Goal: Task Accomplishment & Management: Manage account settings

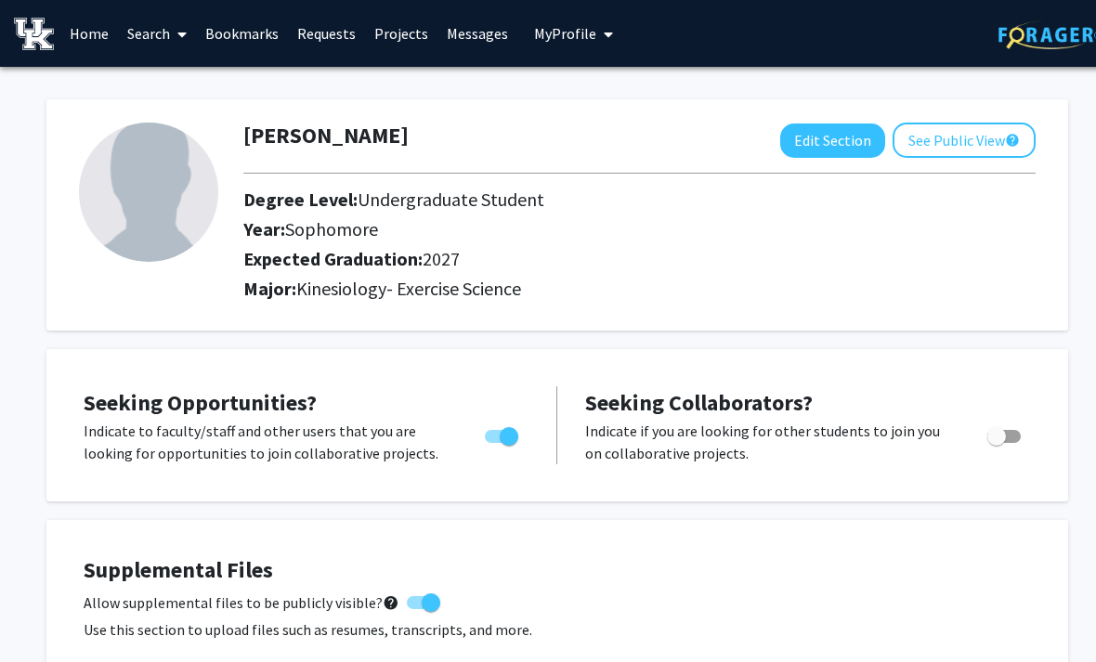
click at [858, 147] on button "Edit Section" at bounding box center [832, 141] width 105 height 34
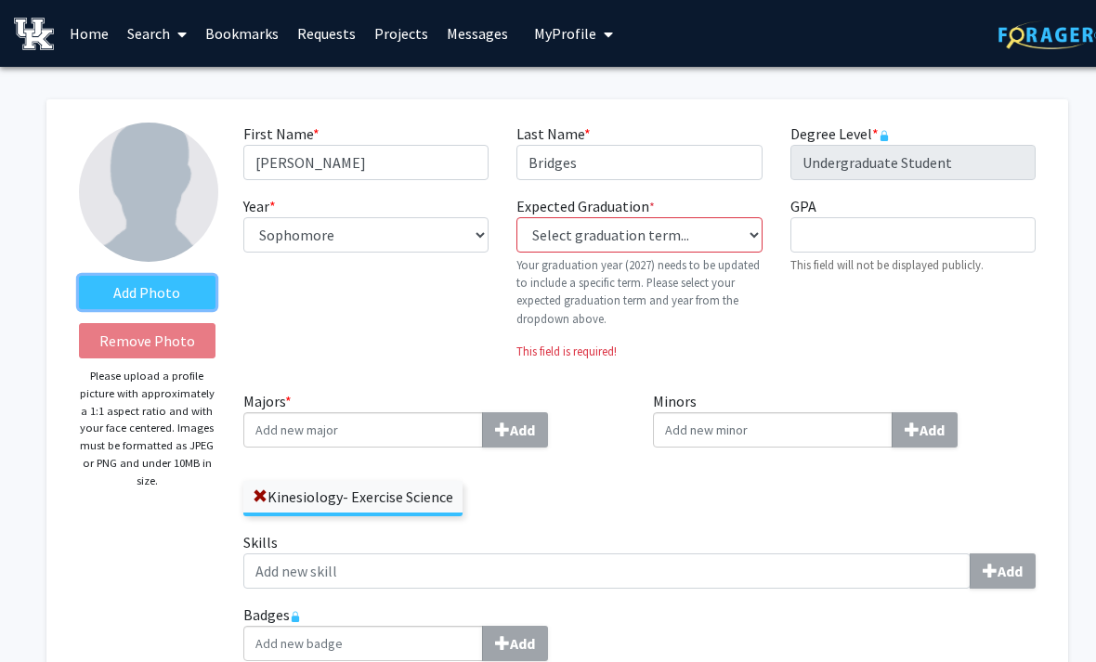
click at [102, 288] on label "Add Photo" at bounding box center [147, 292] width 137 height 33
click at [0, 0] on input "Add Photo" at bounding box center [0, 0] width 0 height 0
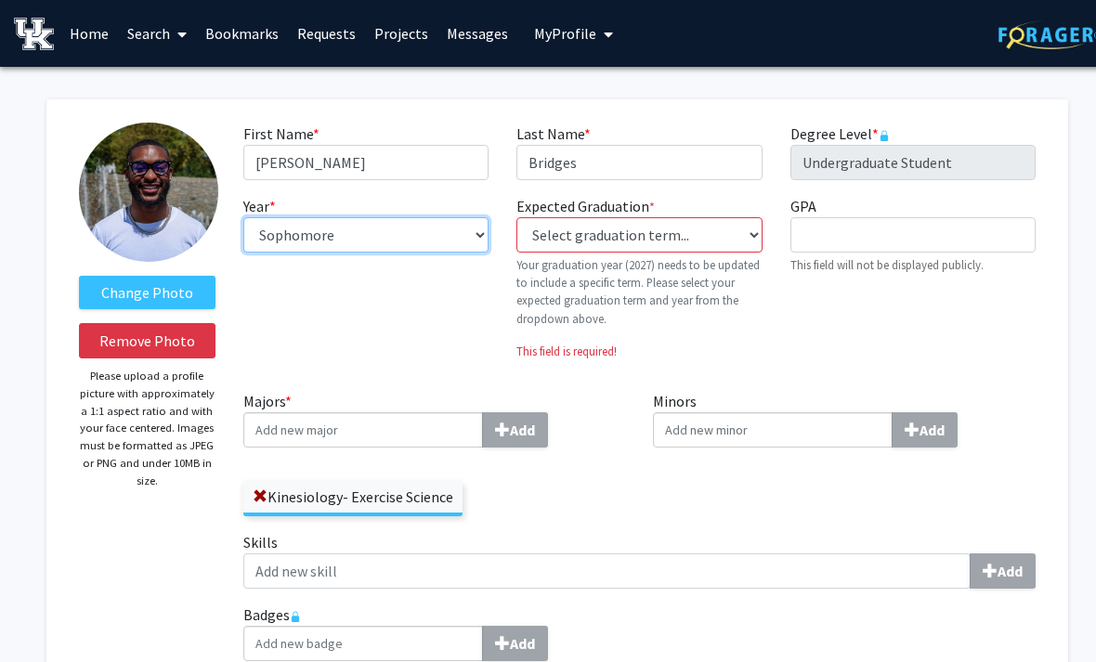
click at [459, 240] on select "--- First-year Sophomore Junior Senior Postbaccalaureate Certificate" at bounding box center [365, 234] width 245 height 35
select select "junior"
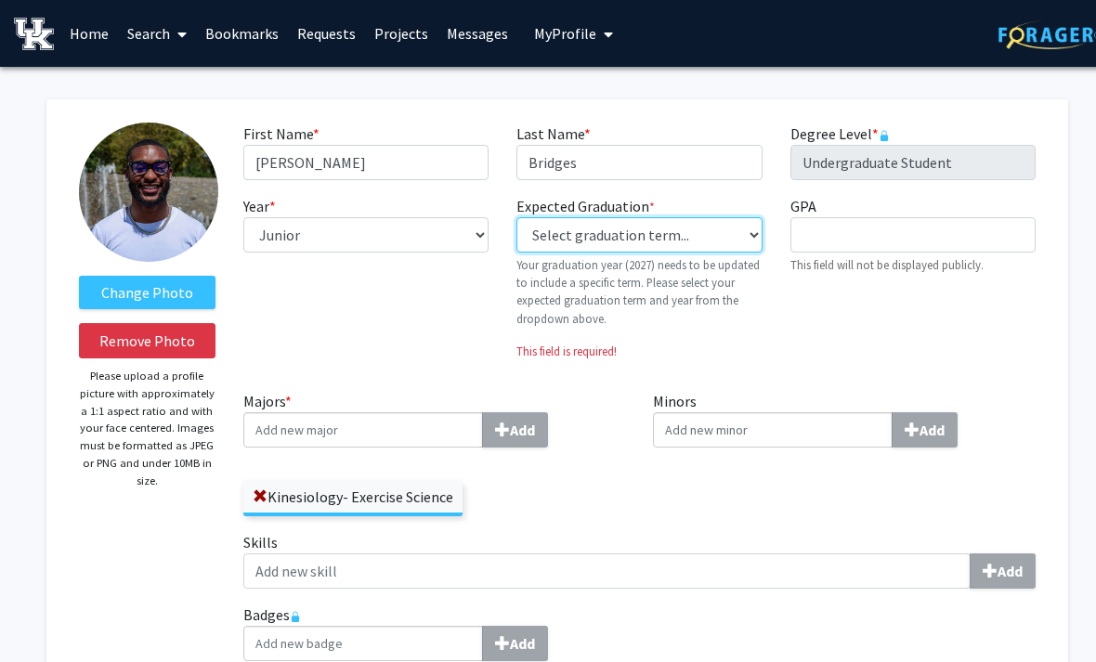
click at [689, 244] on select "Select graduation term... Previous: 2027 (Please select a specific term) Spring…" at bounding box center [639, 234] width 245 height 35
select select "38: spring_2027"
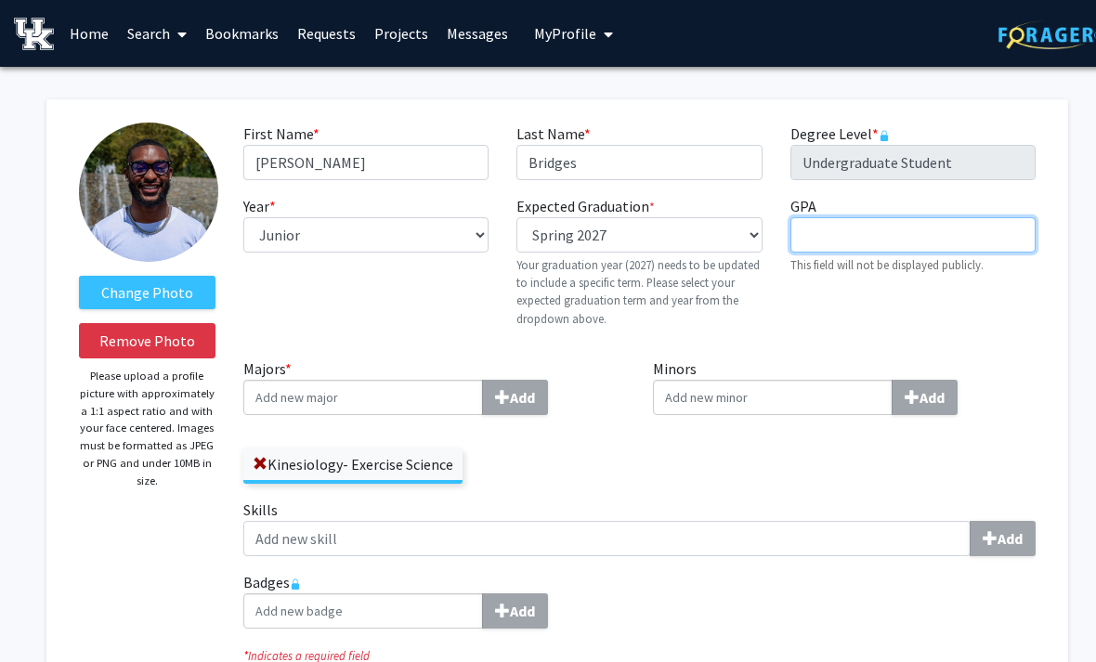
click at [987, 236] on input "GPA required" at bounding box center [913, 234] width 245 height 35
type input "3.107"
click at [934, 484] on div "Minors Add" at bounding box center [844, 428] width 411 height 141
click at [298, 393] on input "Majors * Add" at bounding box center [363, 397] width 240 height 35
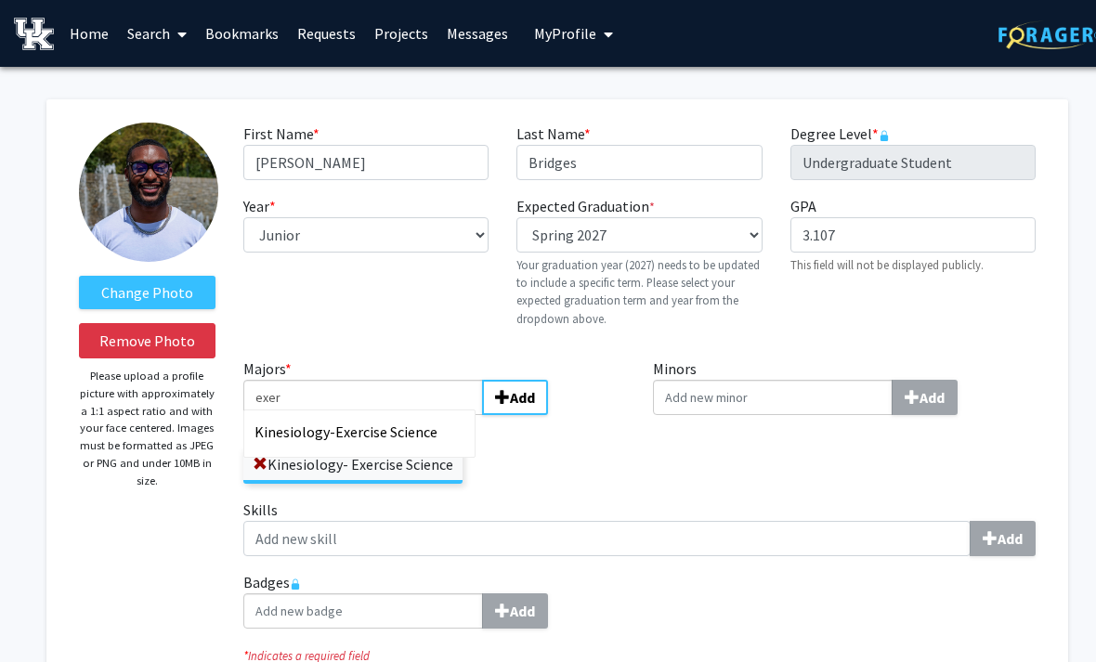
click at [440, 429] on div "Kinesiology- Exer cise Science" at bounding box center [363, 432] width 216 height 22
click at [440, 415] on input "exer" at bounding box center [363, 397] width 240 height 35
type input "Kinesiology- Exercise Science"
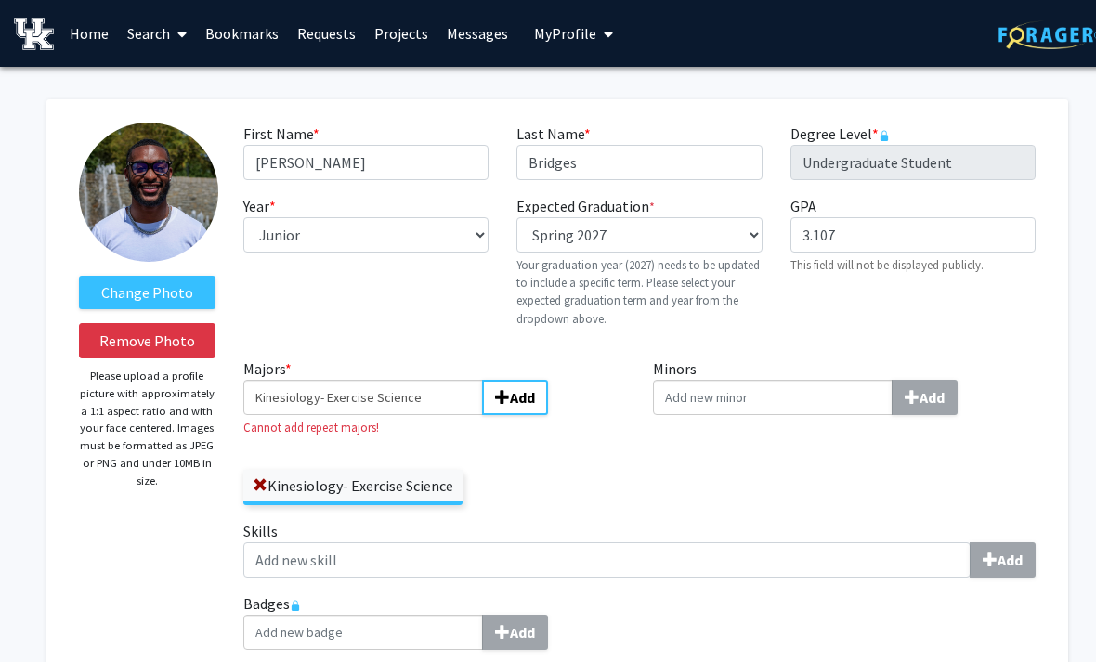
click at [771, 388] on input "Minors Add" at bounding box center [773, 397] width 240 height 35
type input "m"
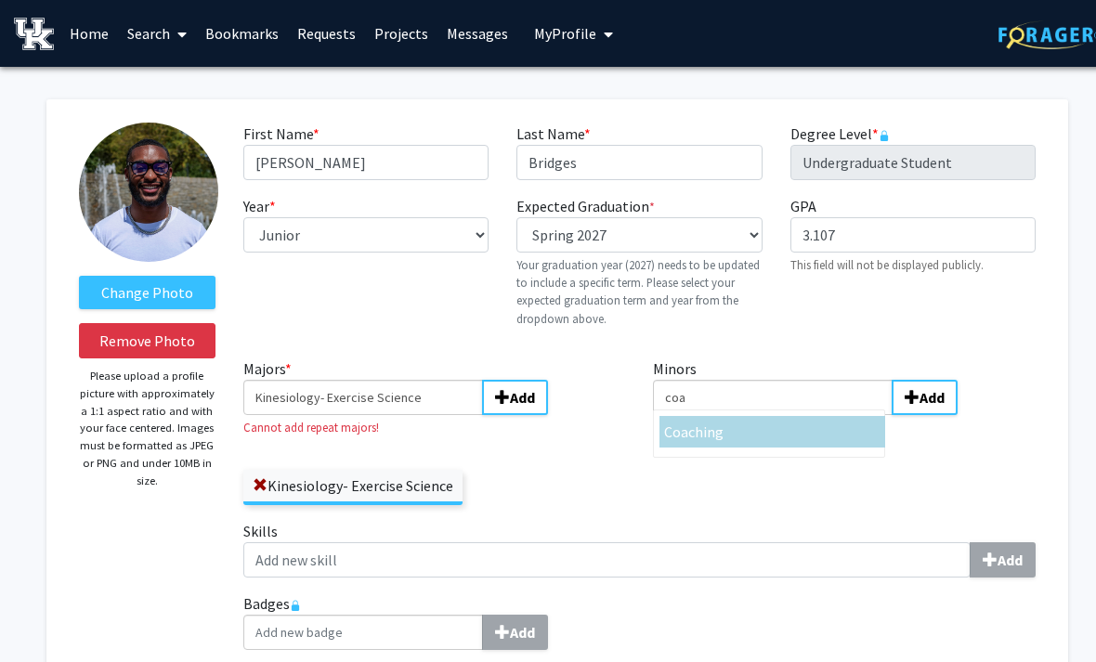
type input "coa"
click at [782, 426] on div "[PERSON_NAME]" at bounding box center [772, 432] width 216 height 22
click at [782, 415] on input "coa" at bounding box center [773, 397] width 240 height 35
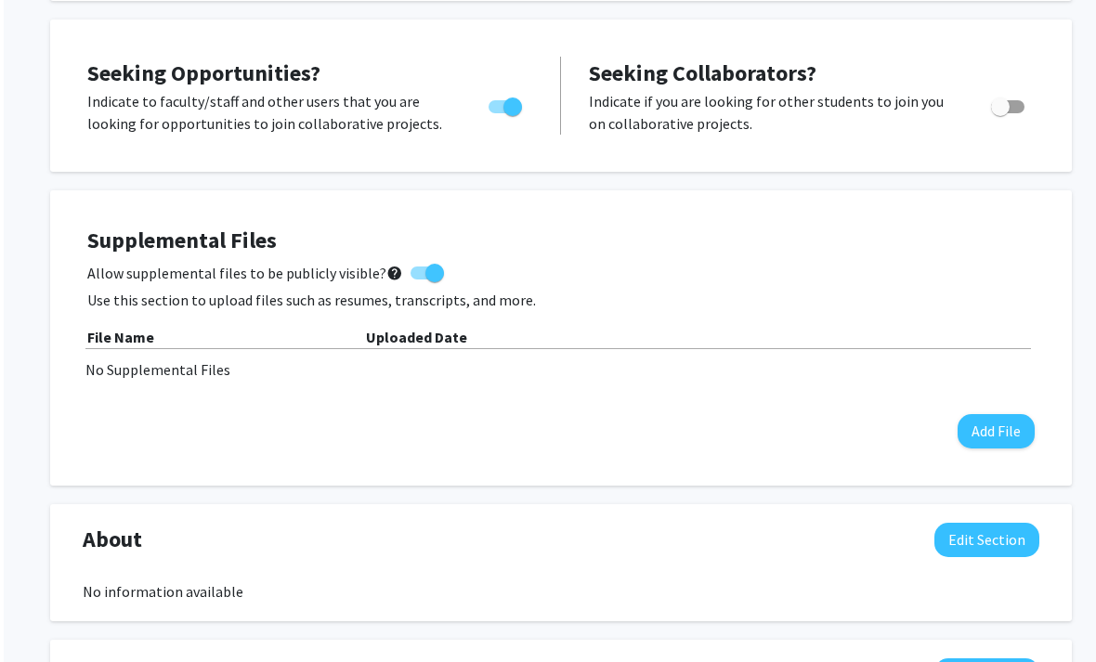
scroll to position [785, 0]
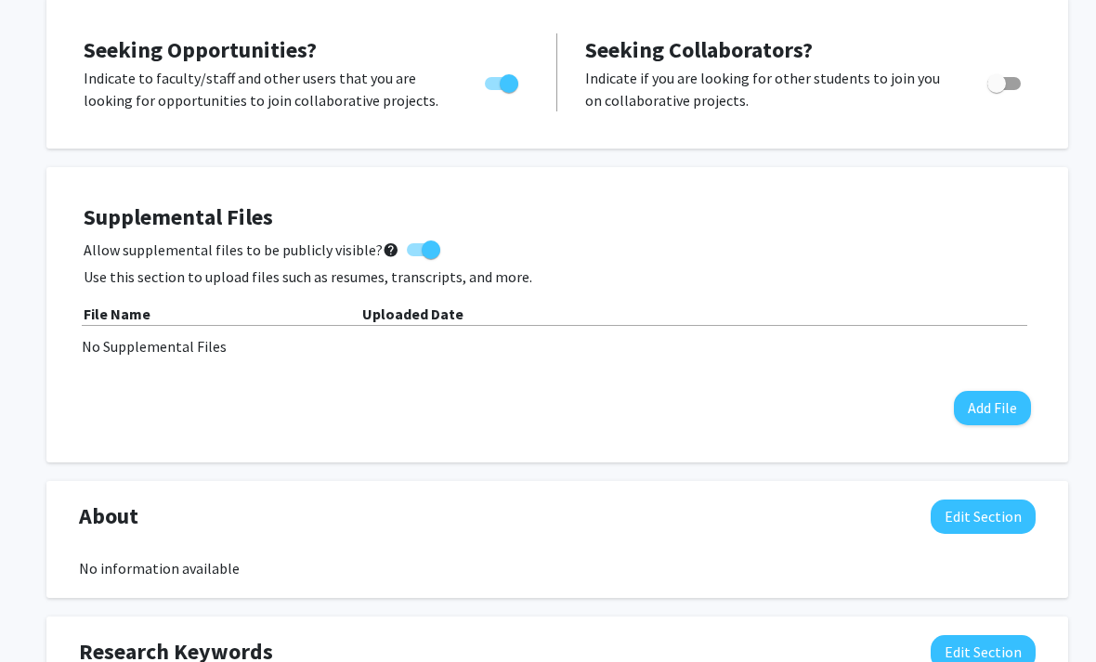
click at [1002, 413] on button "Add File" at bounding box center [992, 409] width 77 height 34
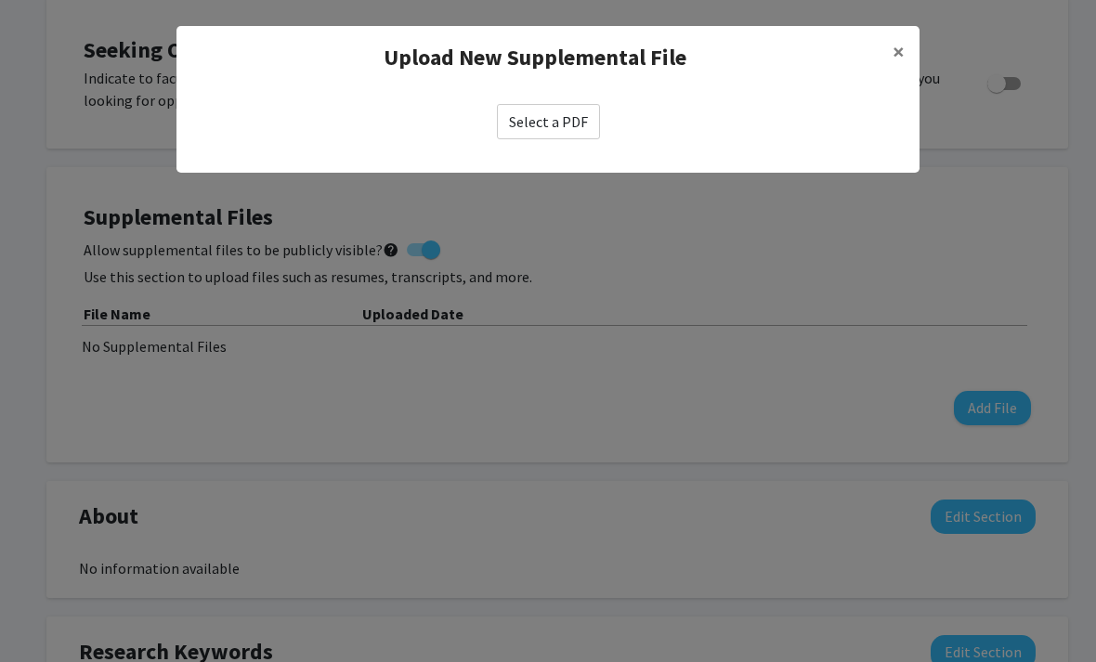
click at [562, 119] on label "Select a PDF" at bounding box center [548, 121] width 103 height 35
click at [0, 0] on input "Select a PDF" at bounding box center [0, 0] width 0 height 0
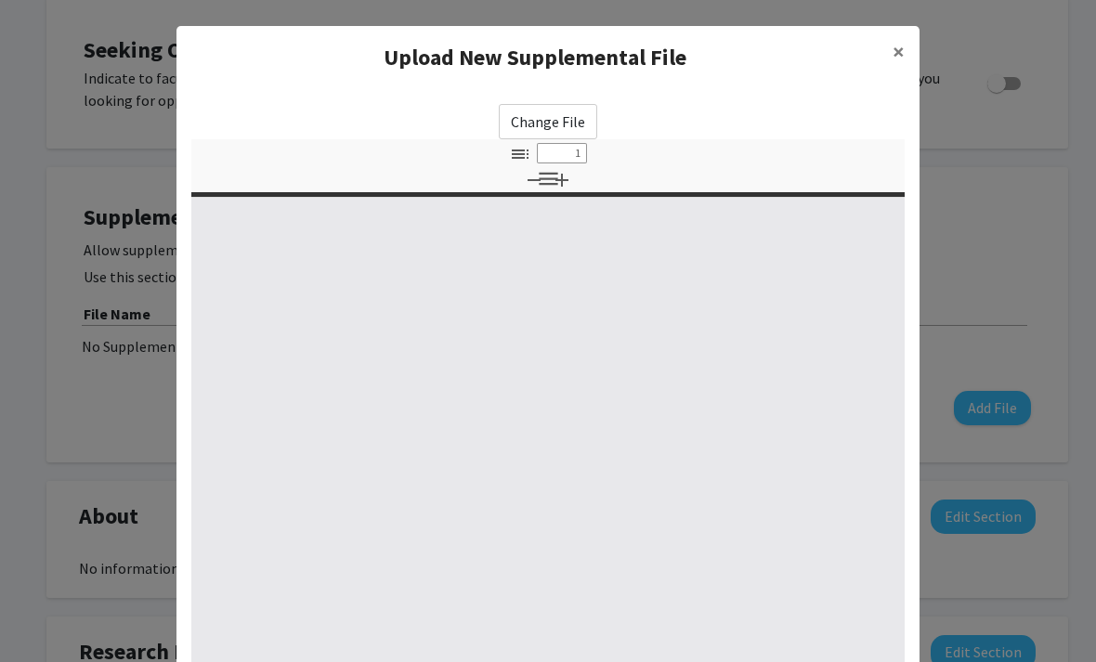
select select "custom"
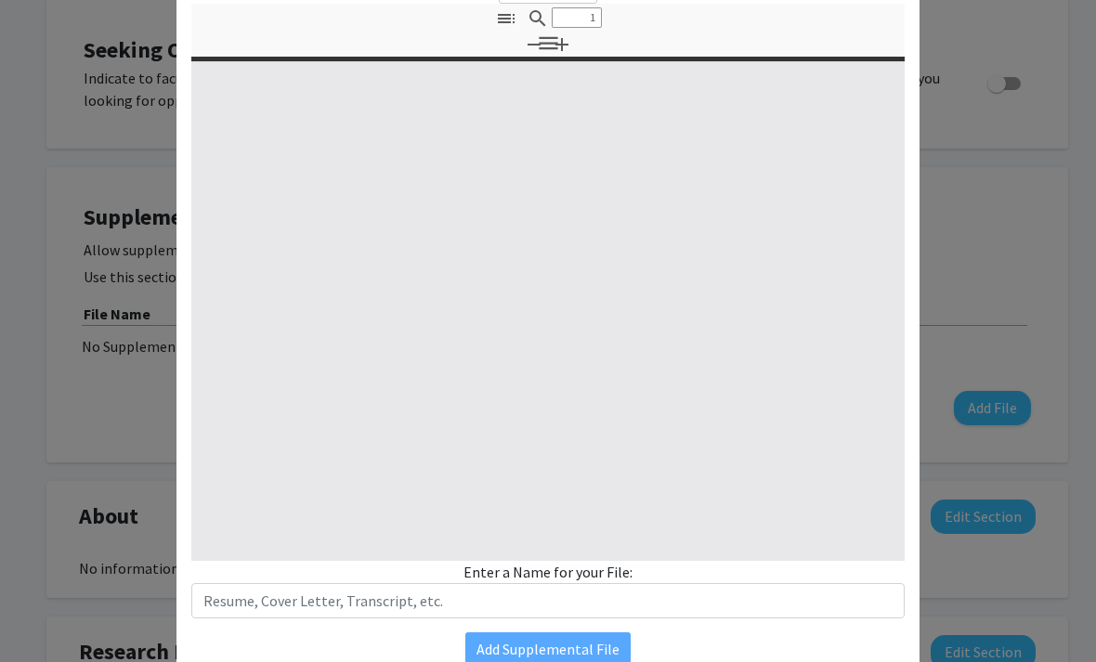
type input "0"
select select "custom"
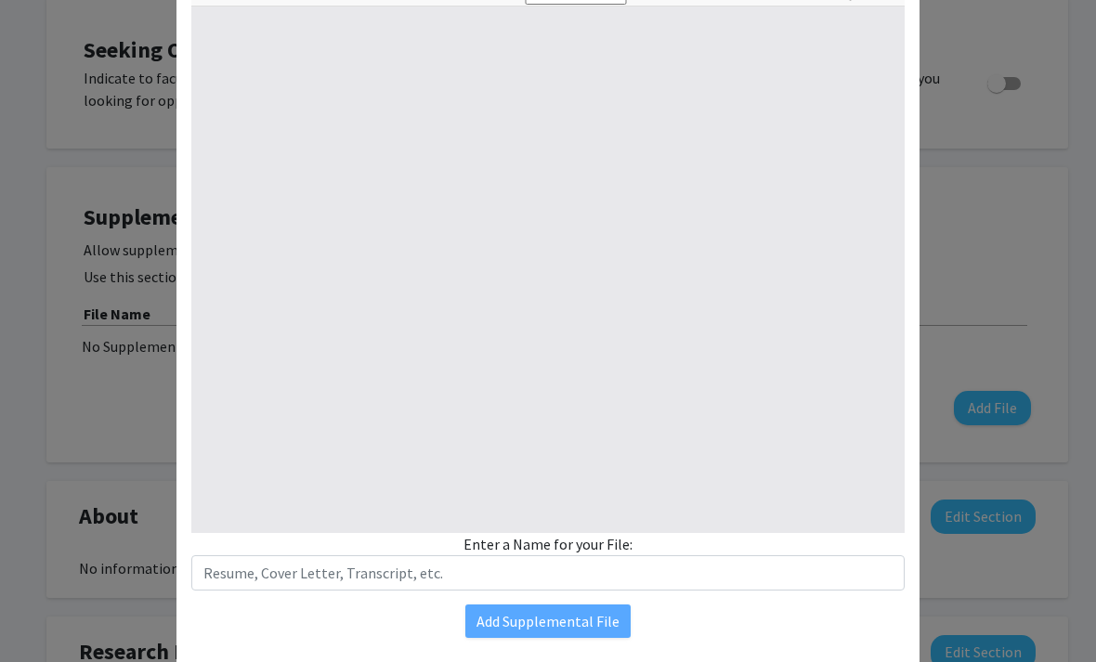
type input "1"
select select "auto"
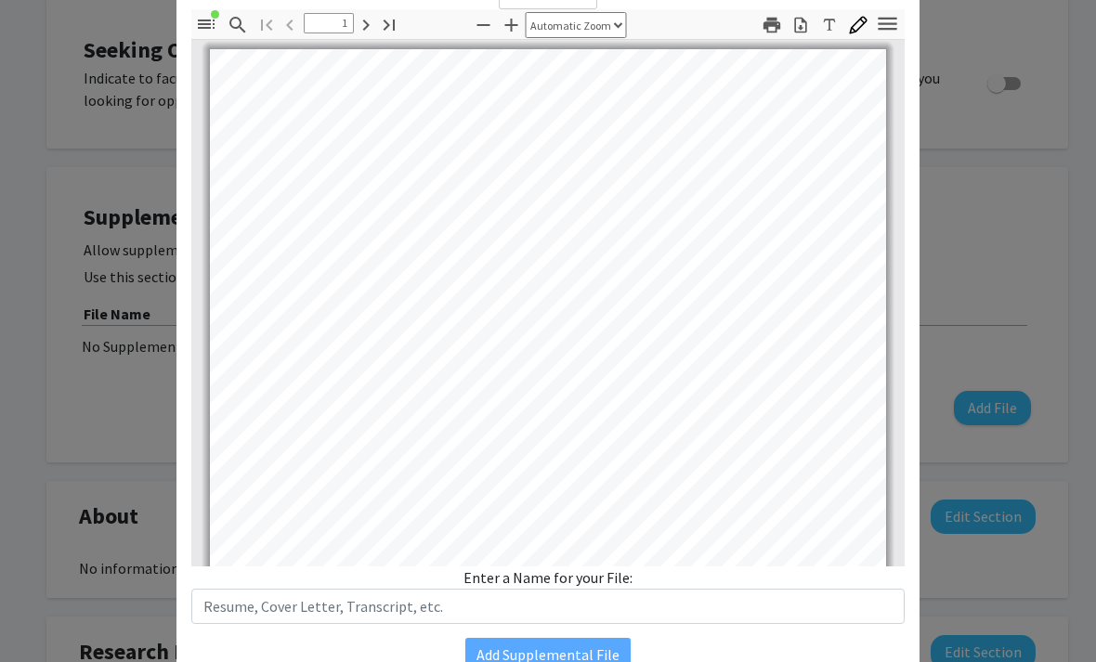
scroll to position [120, 0]
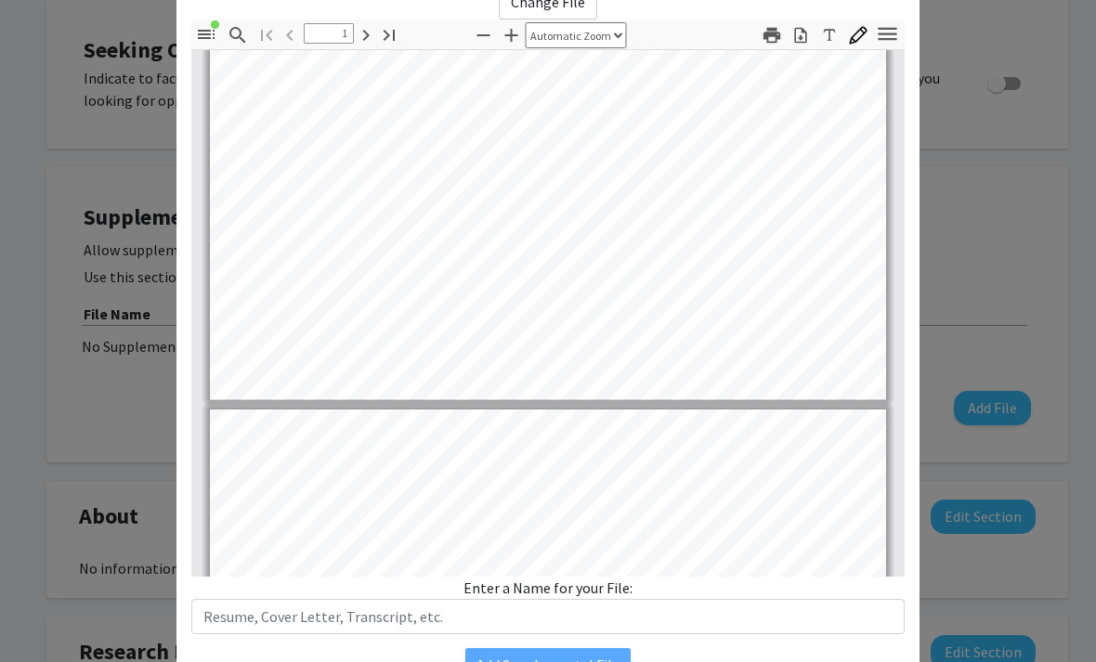
type input "2"
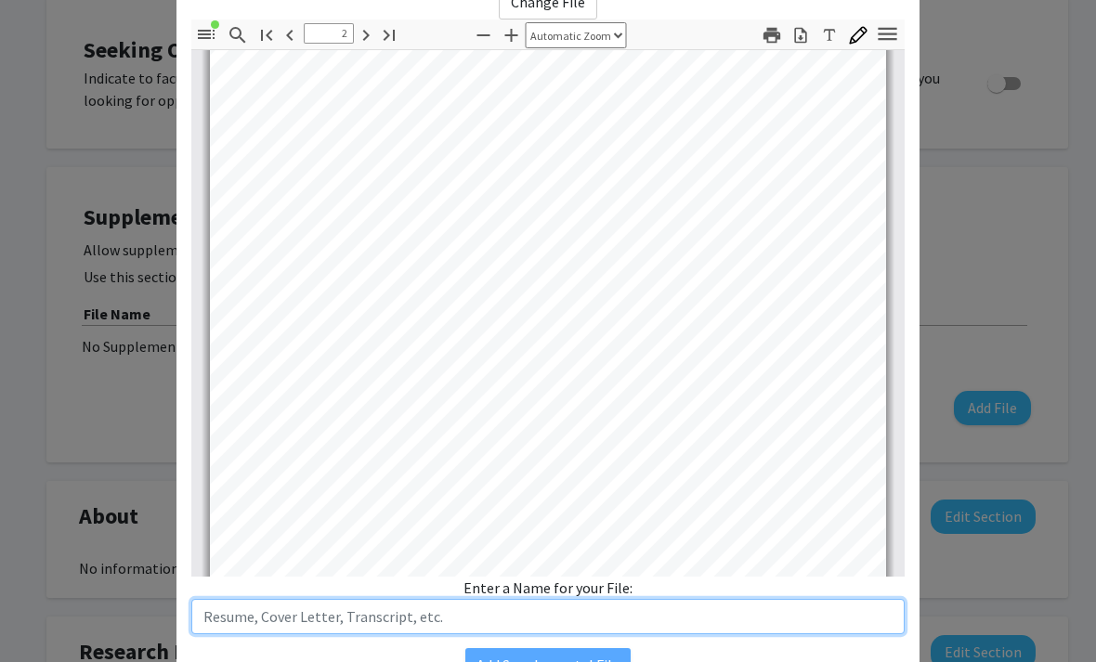
click at [744, 620] on input "text" at bounding box center [548, 616] width 714 height 35
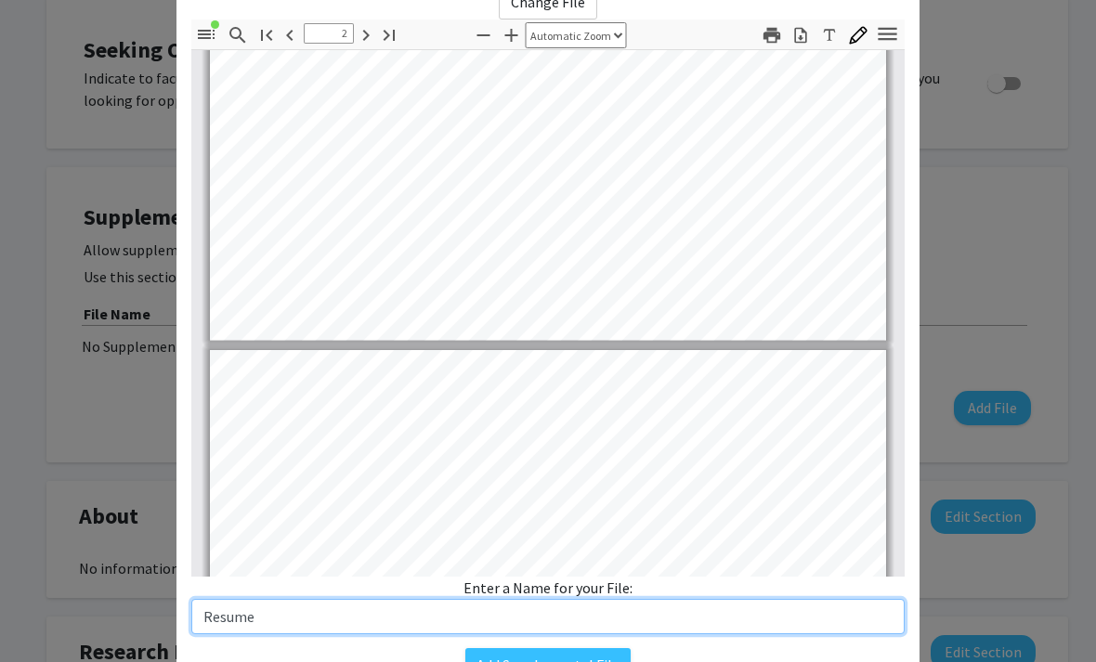
scroll to position [1482, 0]
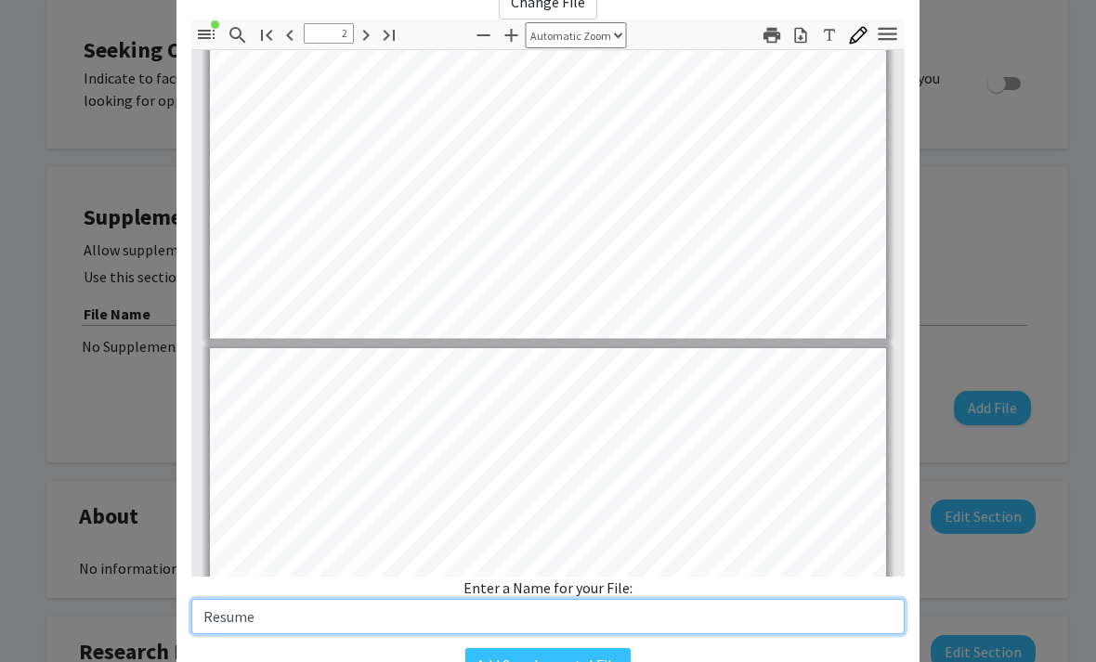
type input "Resume"
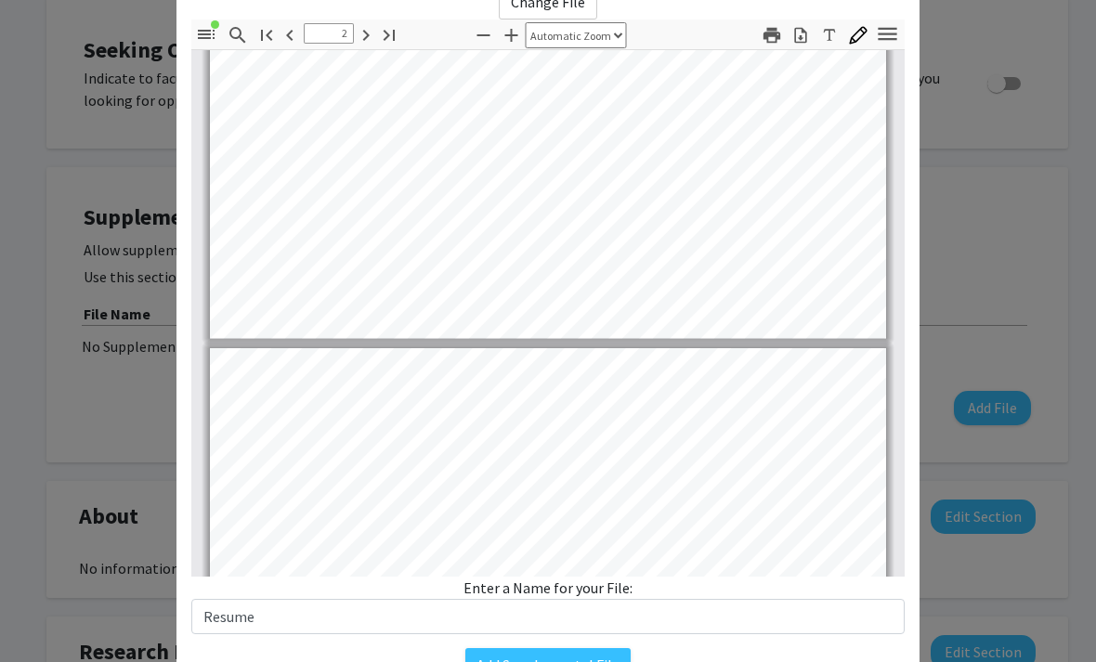
click at [558, 662] on button "Add Supplemental File" at bounding box center [547, 665] width 165 height 33
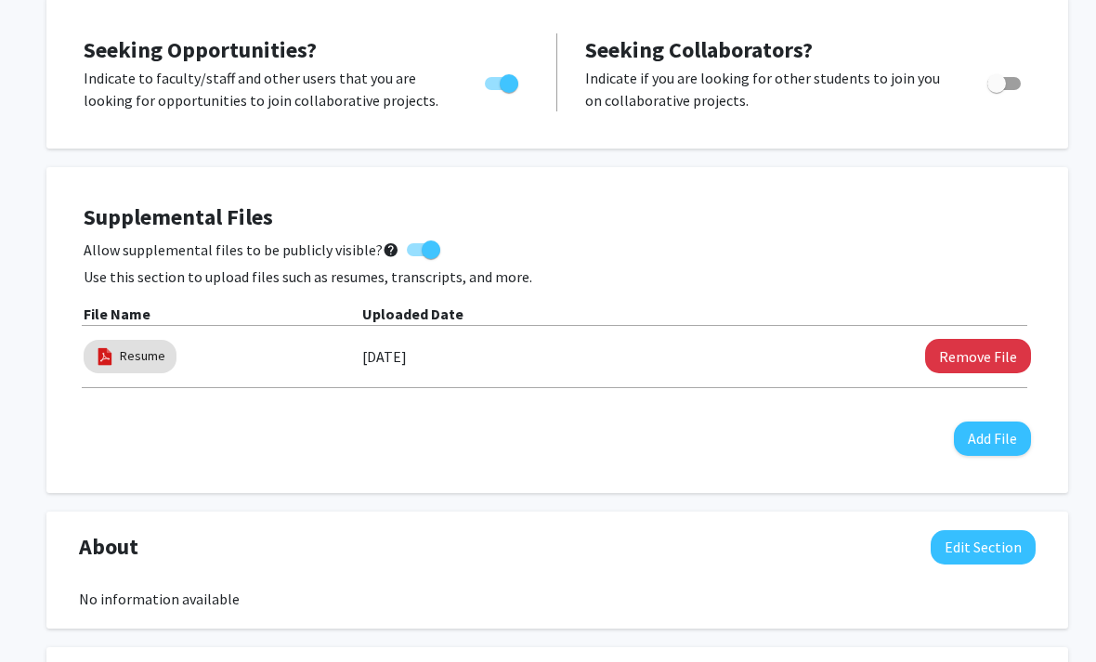
click at [999, 445] on button "Add File" at bounding box center [992, 439] width 77 height 34
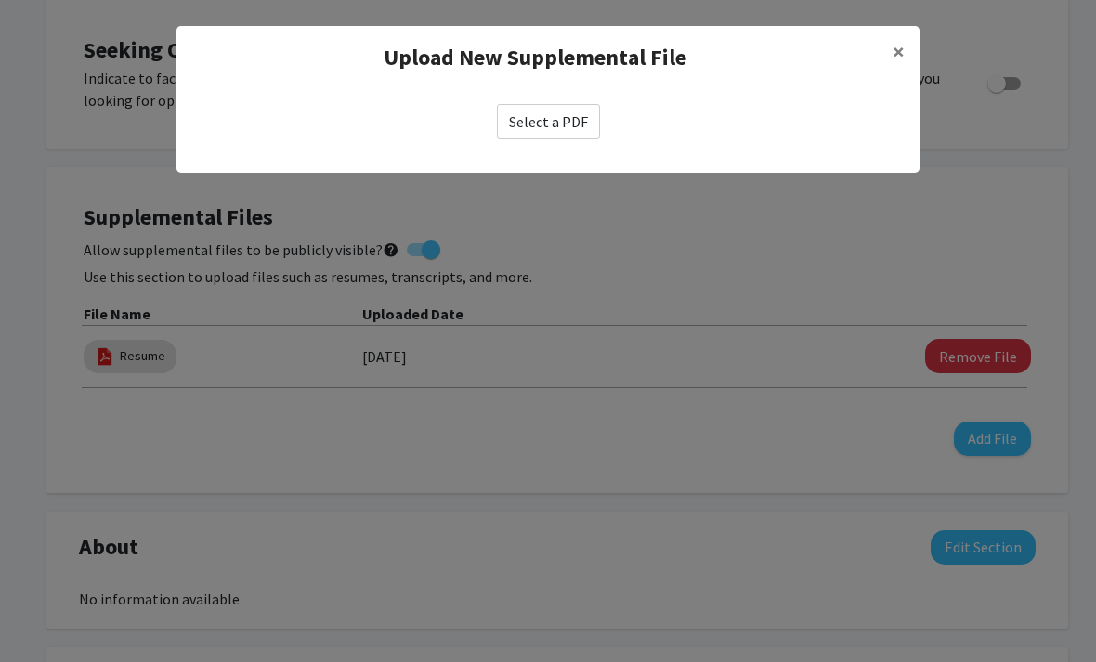
click at [584, 125] on label "Select a PDF" at bounding box center [548, 121] width 103 height 35
click at [0, 0] on input "Select a PDF" at bounding box center [0, 0] width 0 height 0
select select "custom"
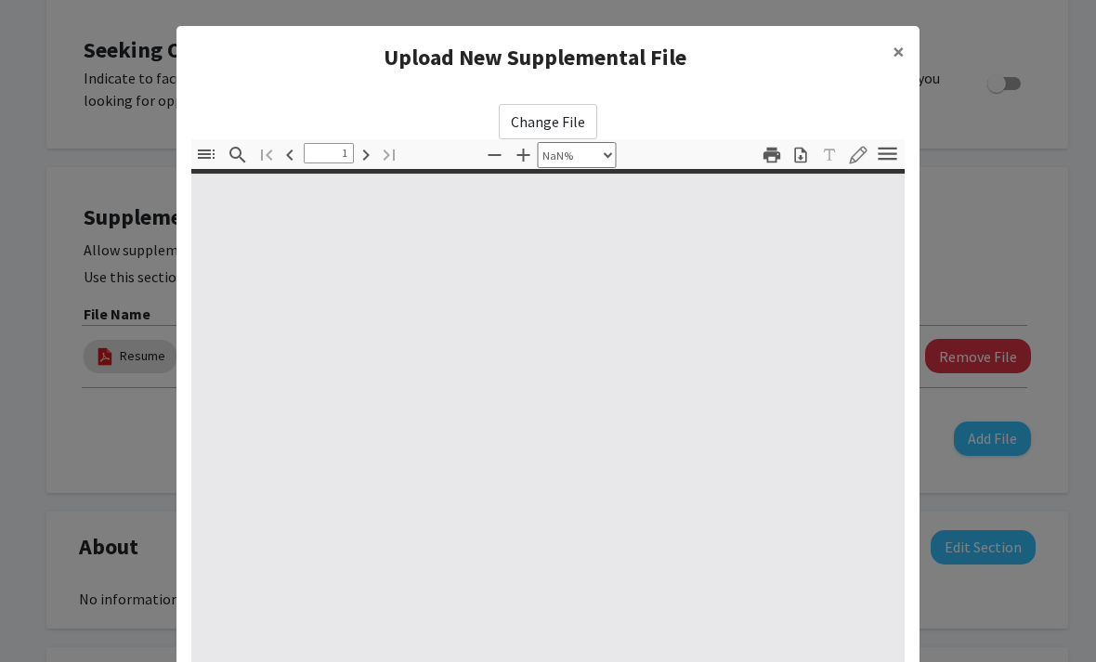
type input "0"
select select "custom"
type input "1"
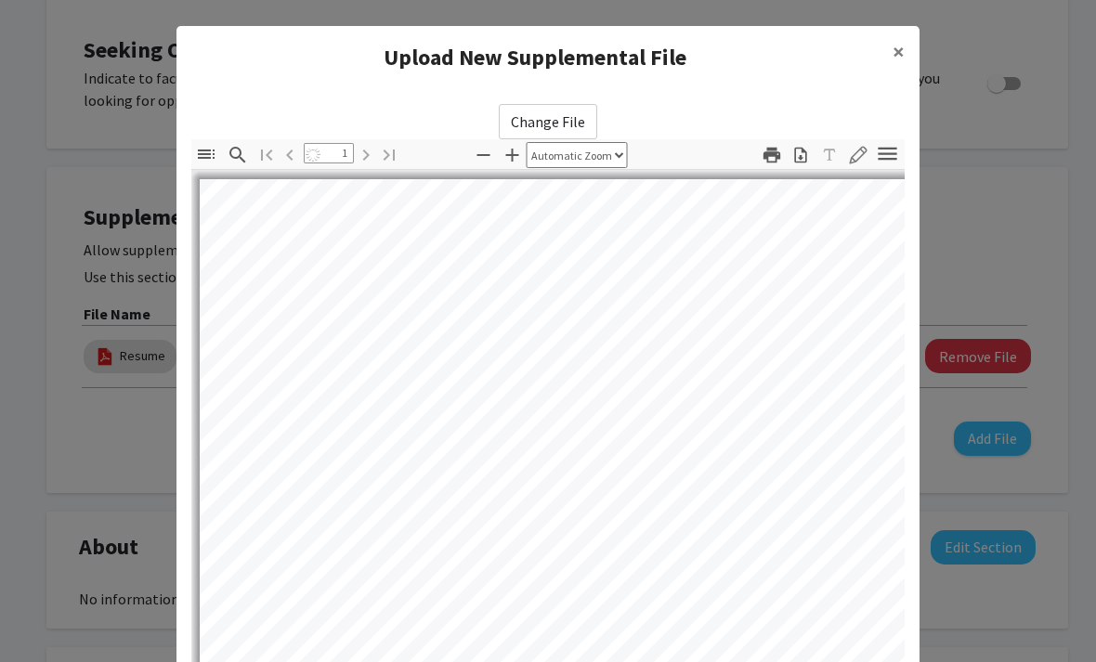
select select "auto"
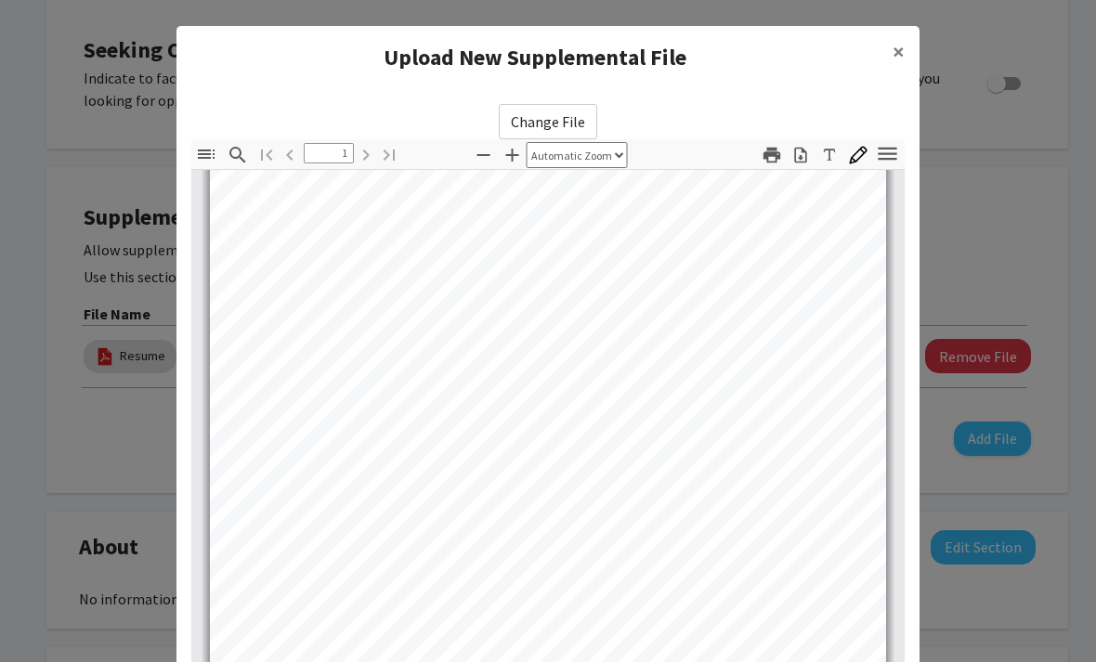
scroll to position [167, 0]
click at [963, 124] on modal-container "Upload New Supplemental File × Change File Thumbnails Document Outline Attachme…" at bounding box center [548, 331] width 1096 height 662
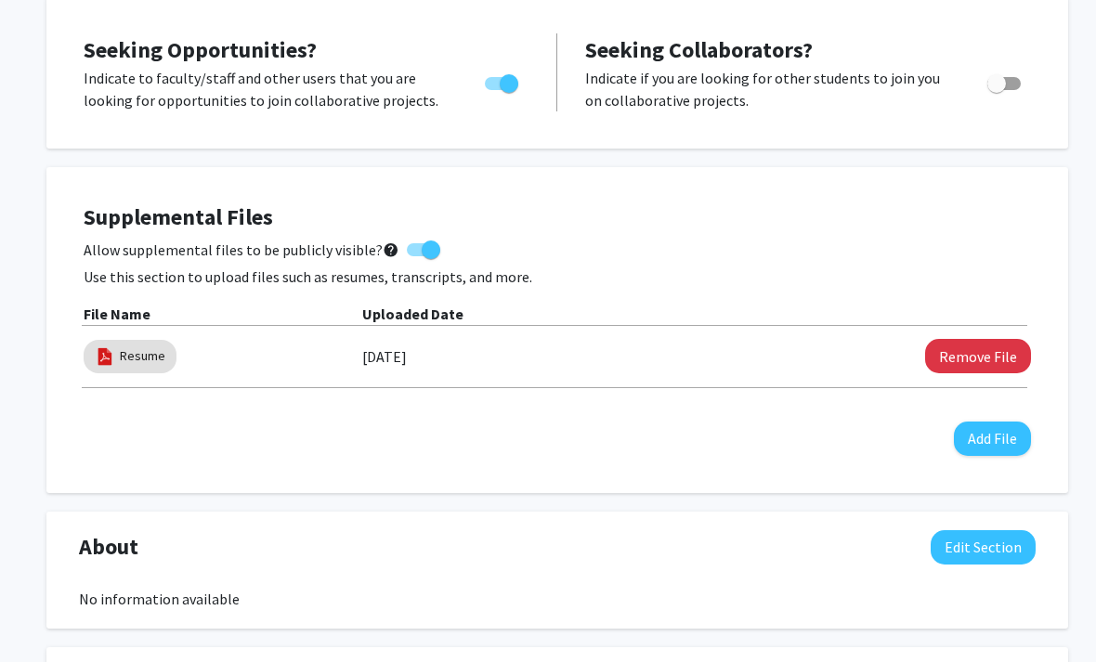
click at [1000, 442] on button "Add File" at bounding box center [992, 439] width 77 height 34
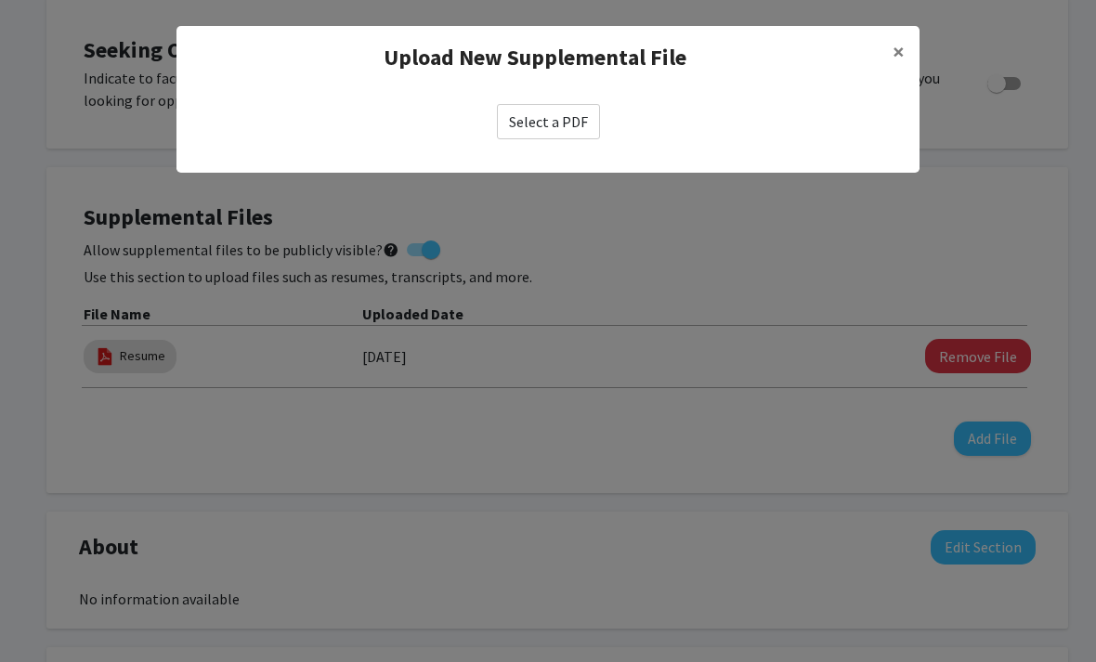
click at [562, 118] on label "Select a PDF" at bounding box center [548, 121] width 103 height 35
click at [0, 0] on input "Select a PDF" at bounding box center [0, 0] width 0 height 0
select select "custom"
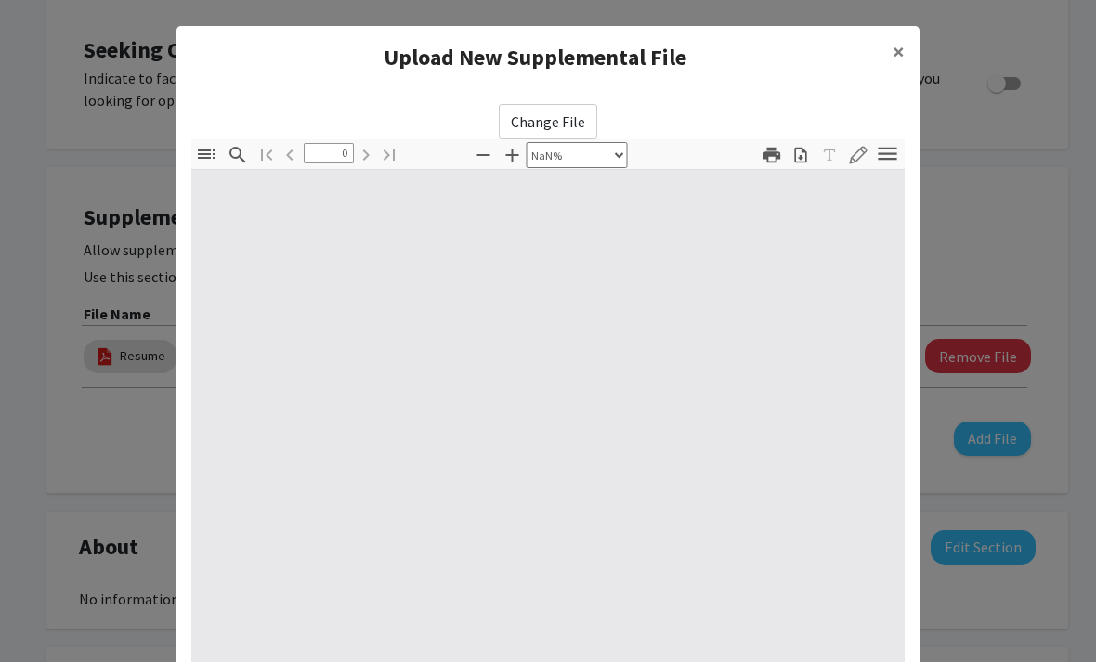
type input "1"
select select "auto"
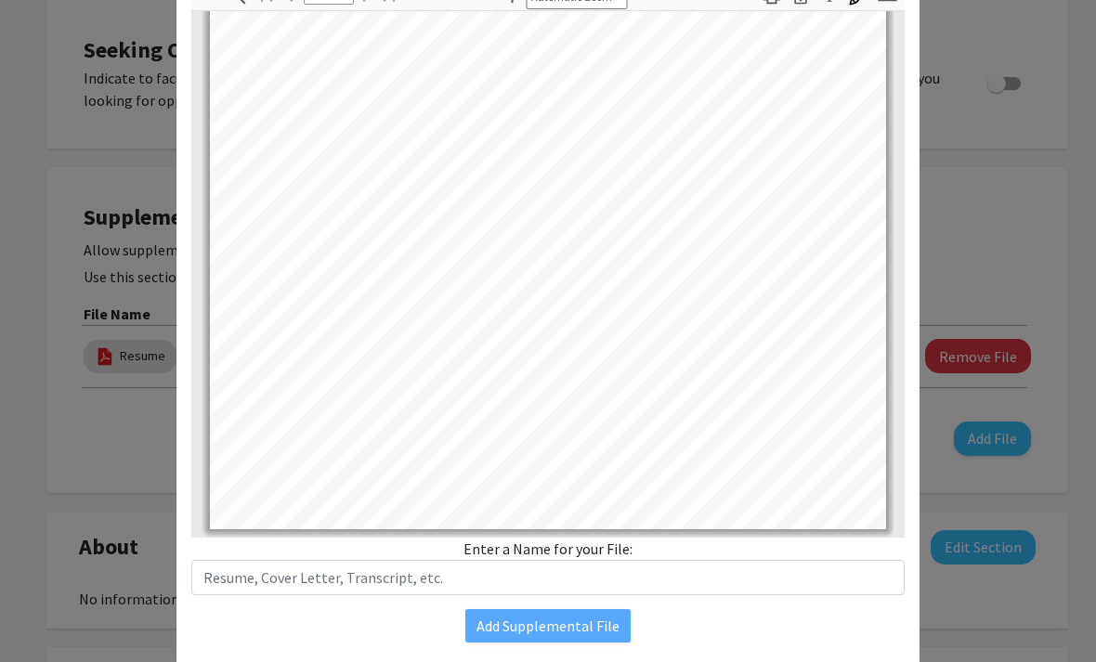
scroll to position [158, 0]
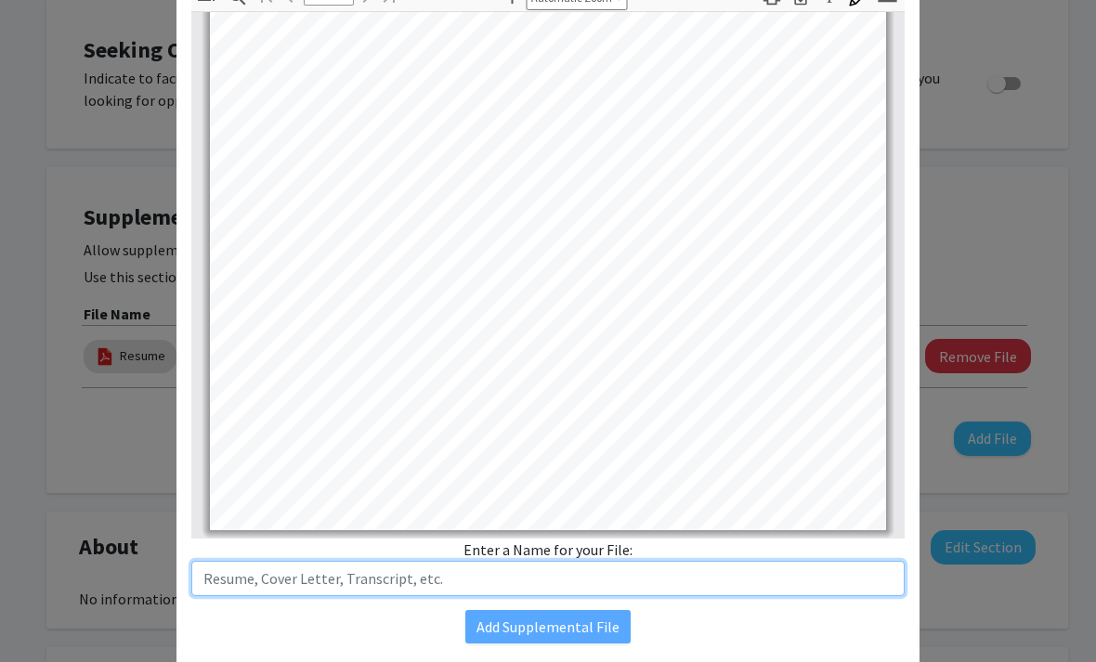
click at [607, 565] on input "text" at bounding box center [548, 578] width 714 height 35
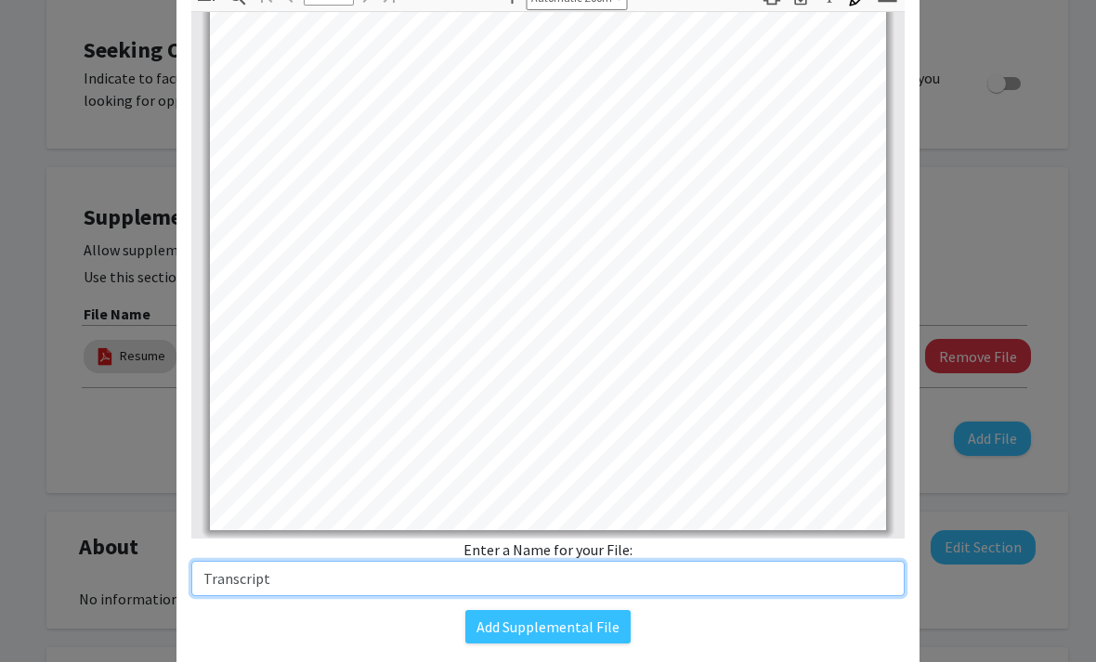
type input "Transcript"
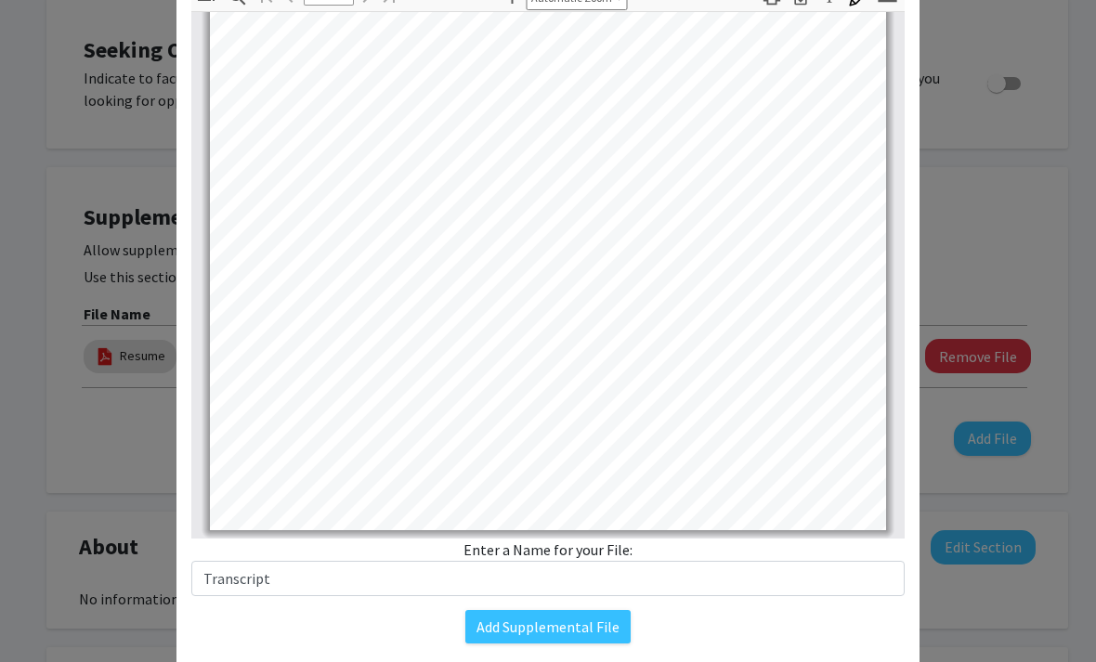
click at [601, 625] on button "Add Supplemental File" at bounding box center [547, 626] width 165 height 33
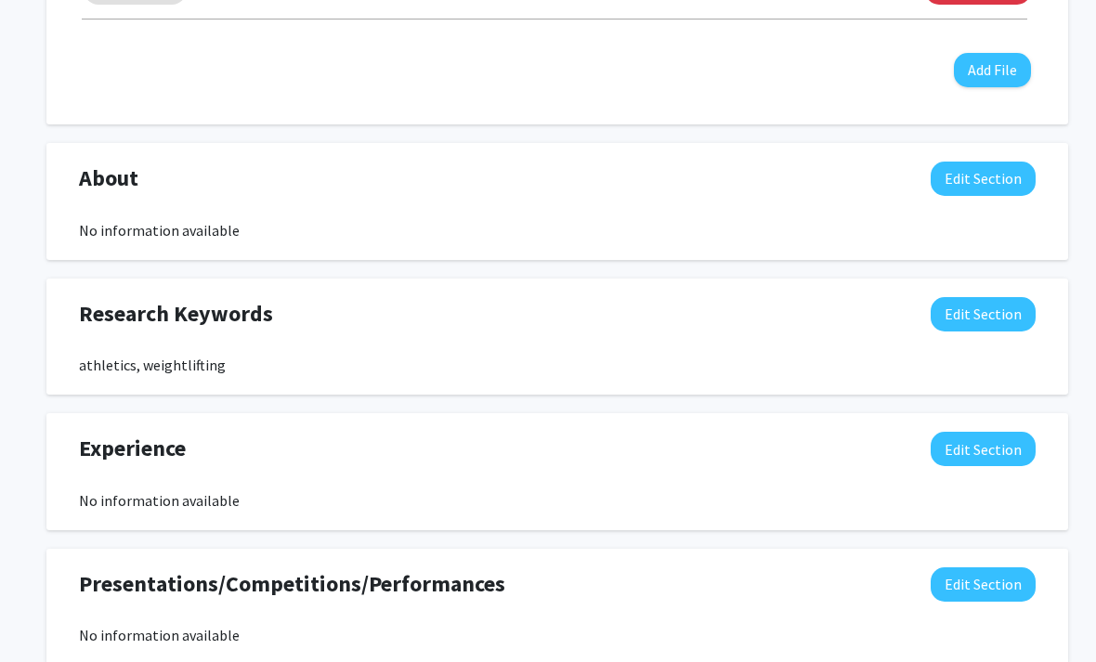
scroll to position [1200, 0]
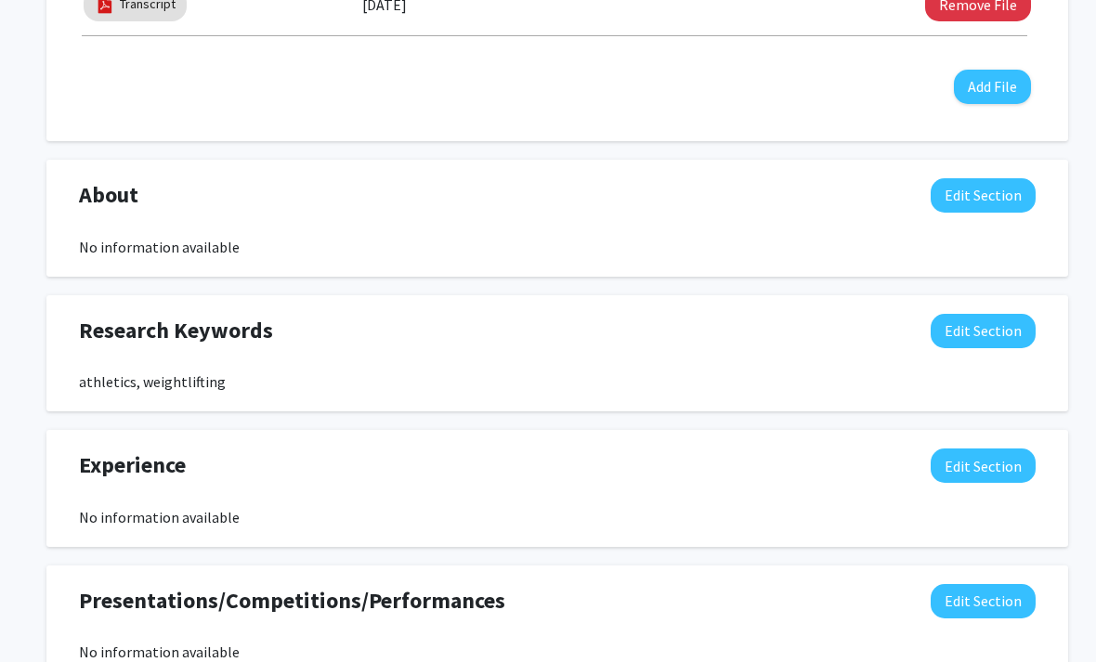
click at [993, 202] on button "Edit Section" at bounding box center [983, 195] width 105 height 34
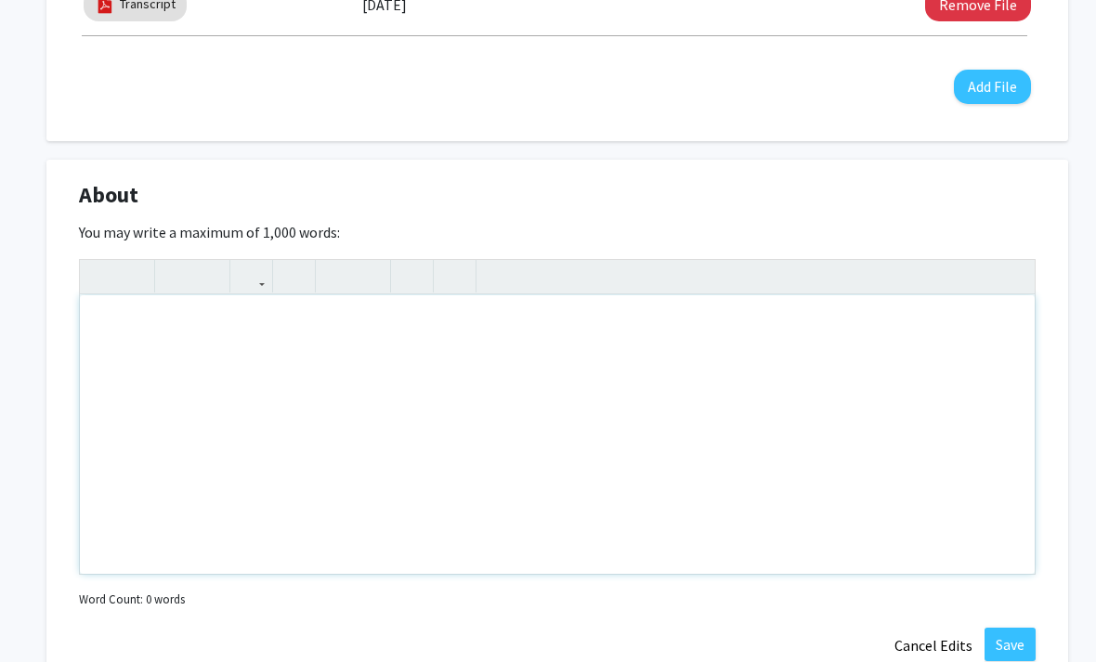
click at [909, 405] on div "Note to users with screen readers: Please deactivate our accessibility plugin f…" at bounding box center [557, 434] width 955 height 279
type textarea "My name is [PERSON_NAME]"
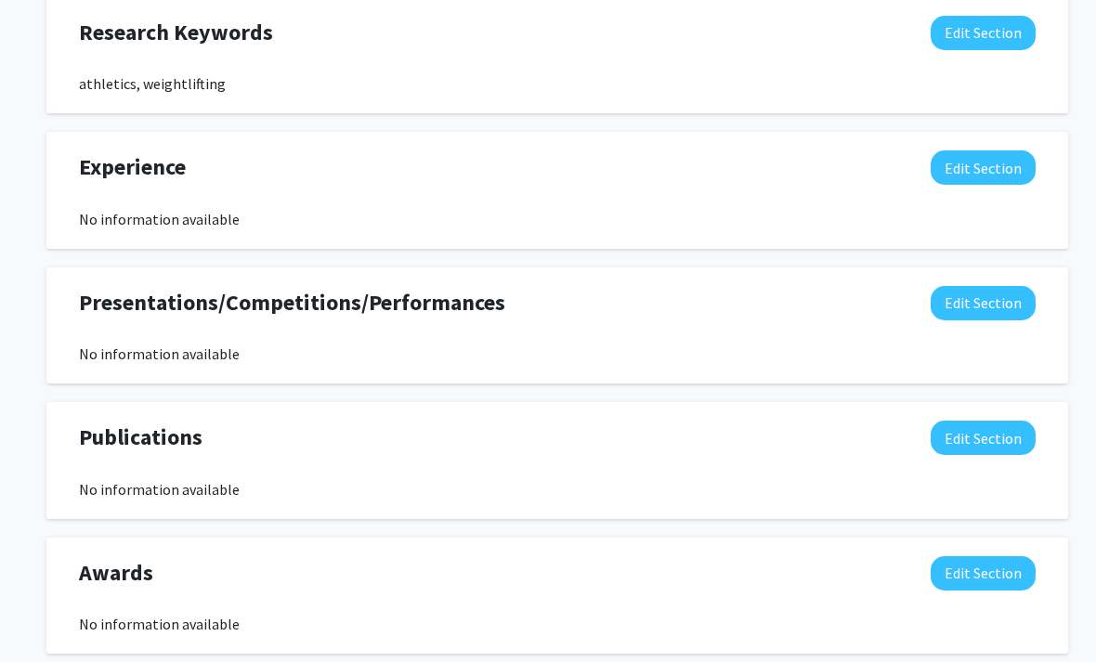
scroll to position [1919, 0]
